Goal: Task Accomplishment & Management: Use online tool/utility

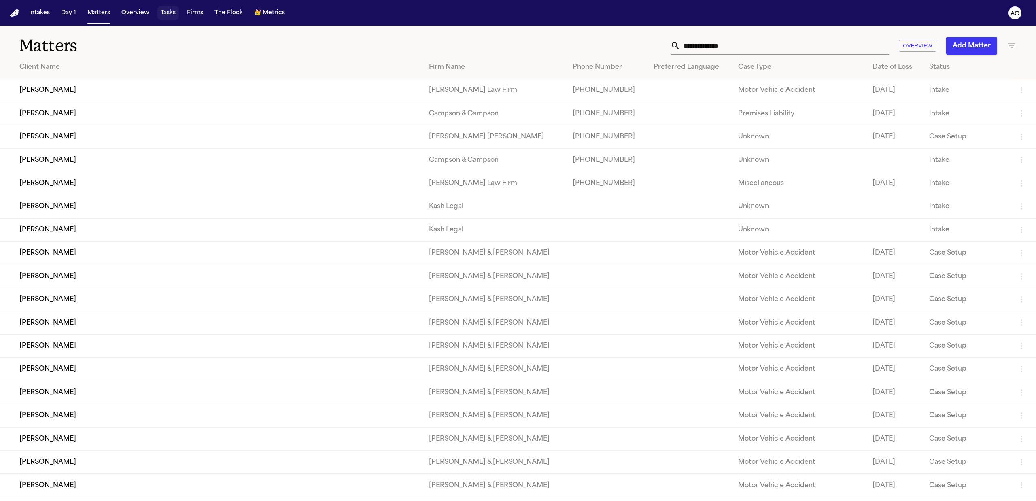
click at [167, 10] on button "Tasks" at bounding box center [167, 13] width 21 height 15
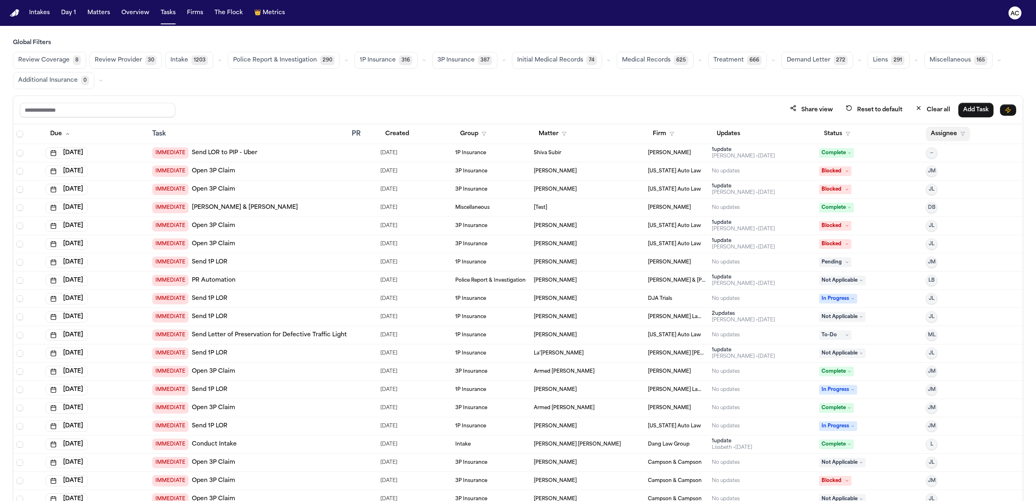
click at [943, 128] on button "Assignee" at bounding box center [948, 134] width 44 height 15
click at [950, 219] on div "[PERSON_NAME]" at bounding box center [972, 220] width 79 height 10
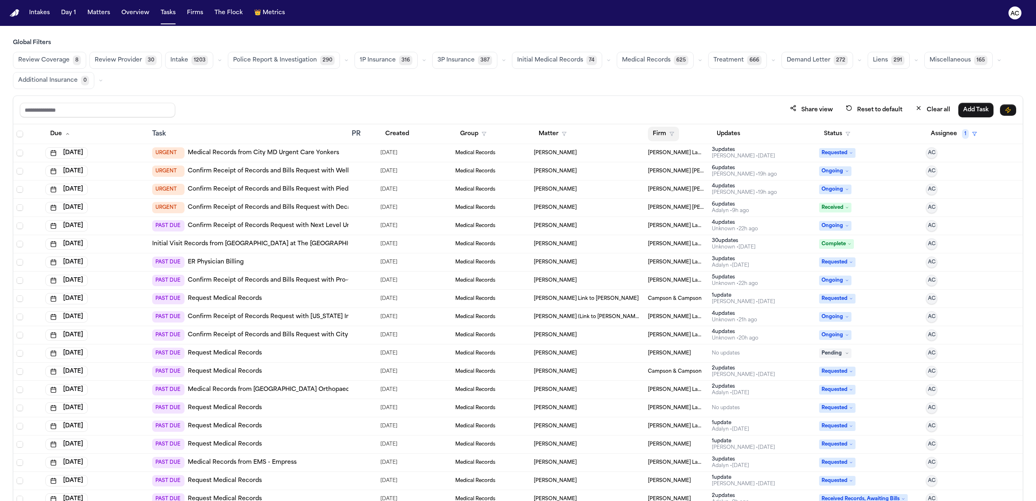
click at [662, 136] on button "Firm" at bounding box center [663, 134] width 31 height 15
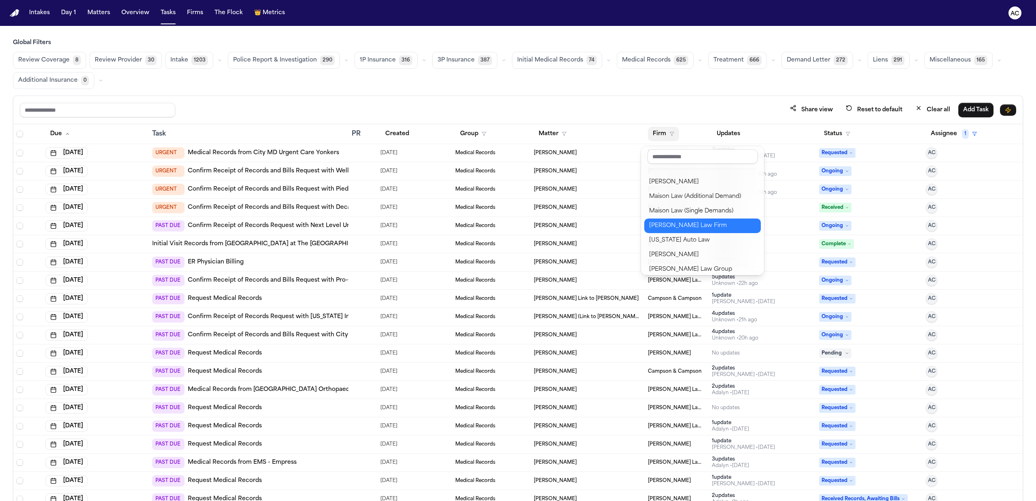
click at [687, 229] on div "[PERSON_NAME] Law Firm" at bounding box center [702, 226] width 107 height 10
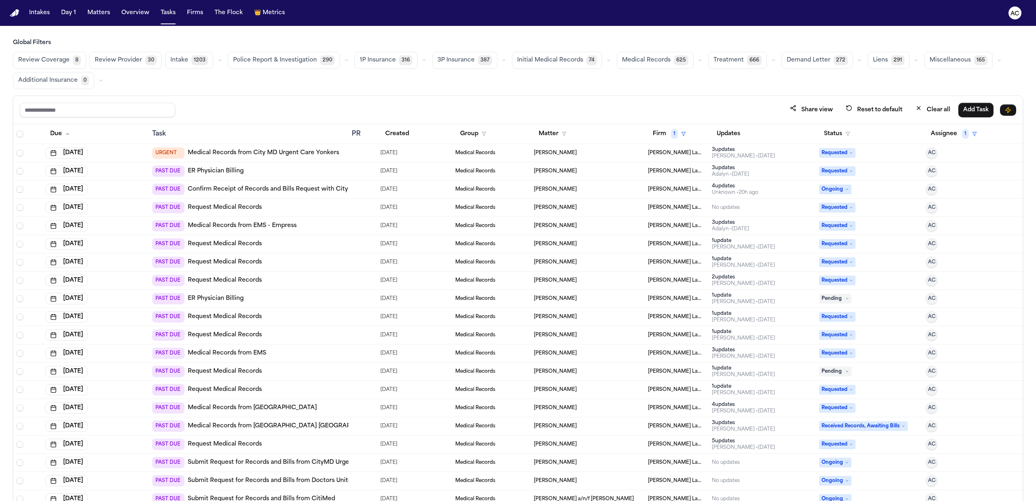
click at [241, 208] on link "Request Medical Records" at bounding box center [225, 208] width 74 height 8
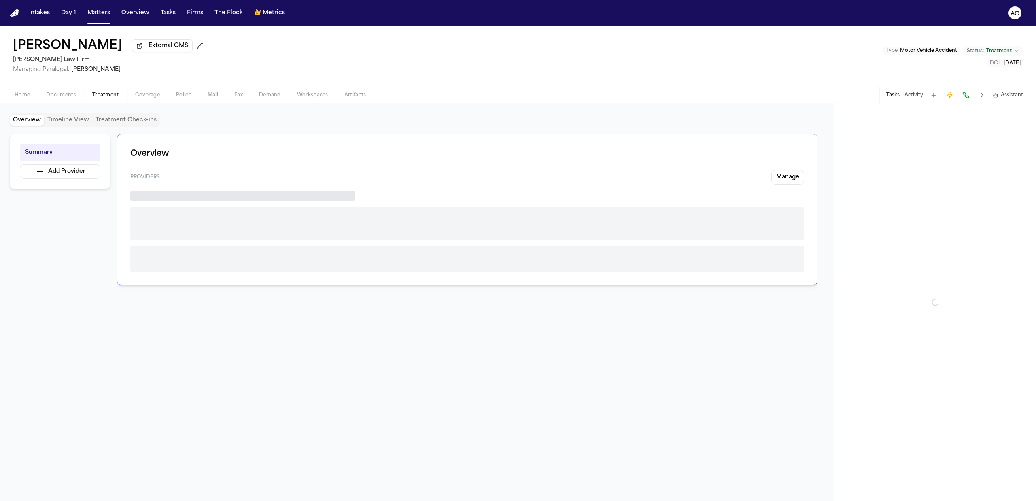
click at [99, 90] on button "Treatment" at bounding box center [105, 95] width 43 height 10
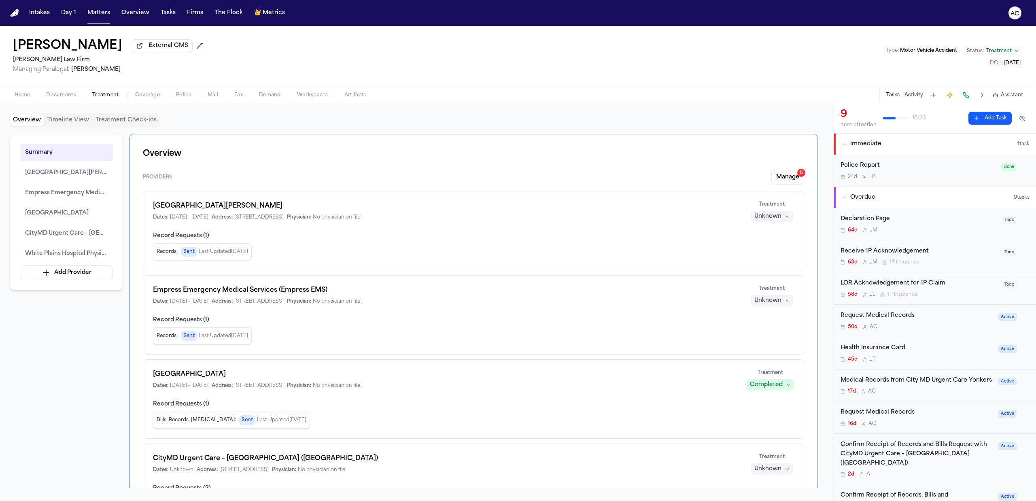
click at [907, 417] on div "Request Medical Records" at bounding box center [917, 412] width 153 height 9
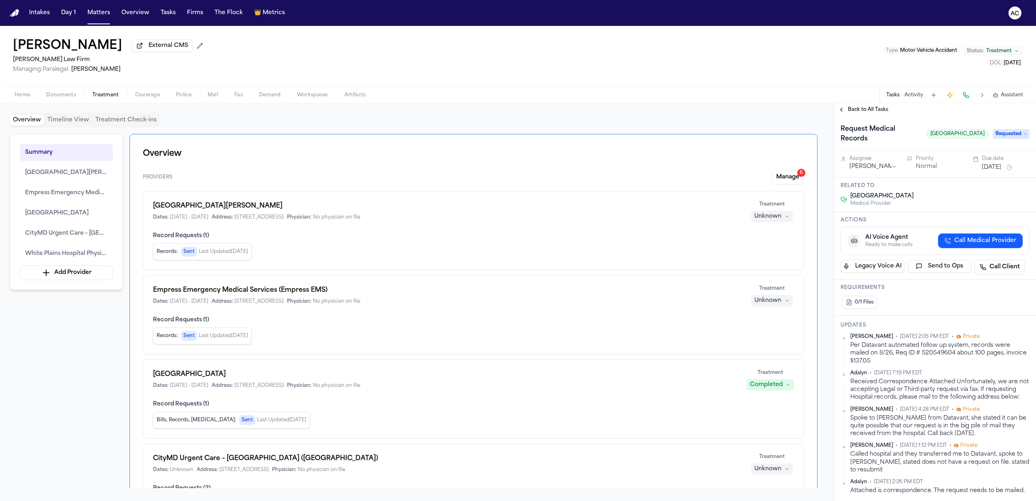
drag, startPoint x: 50, startPoint y: 363, endPoint x: 544, endPoint y: 74, distance: 572.5
click at [533, 70] on div "Francoise Butrico External CMS Martello Law Firm Managing Paralegal: Michelle L…" at bounding box center [518, 56] width 1036 height 61
click at [603, 66] on div "Francoise Butrico External CMS Martello Law Firm Managing Paralegal: Michelle L…" at bounding box center [518, 56] width 1036 height 61
